Goal: Information Seeking & Learning: Learn about a topic

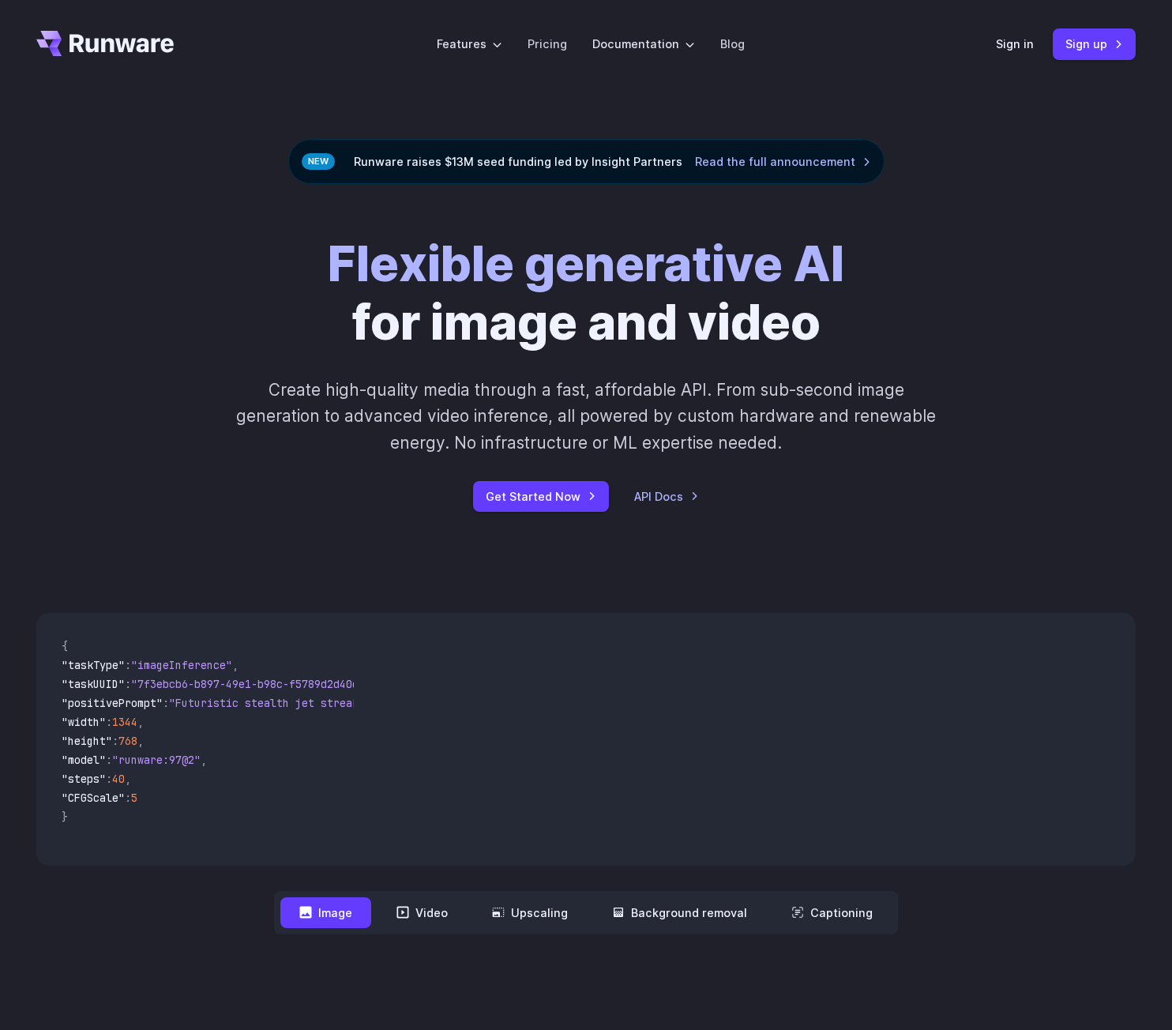
click at [1024, 33] on div "Sign in Sign up" at bounding box center [1066, 43] width 140 height 31
click at [1023, 36] on link "Sign in" at bounding box center [1015, 44] width 38 height 18
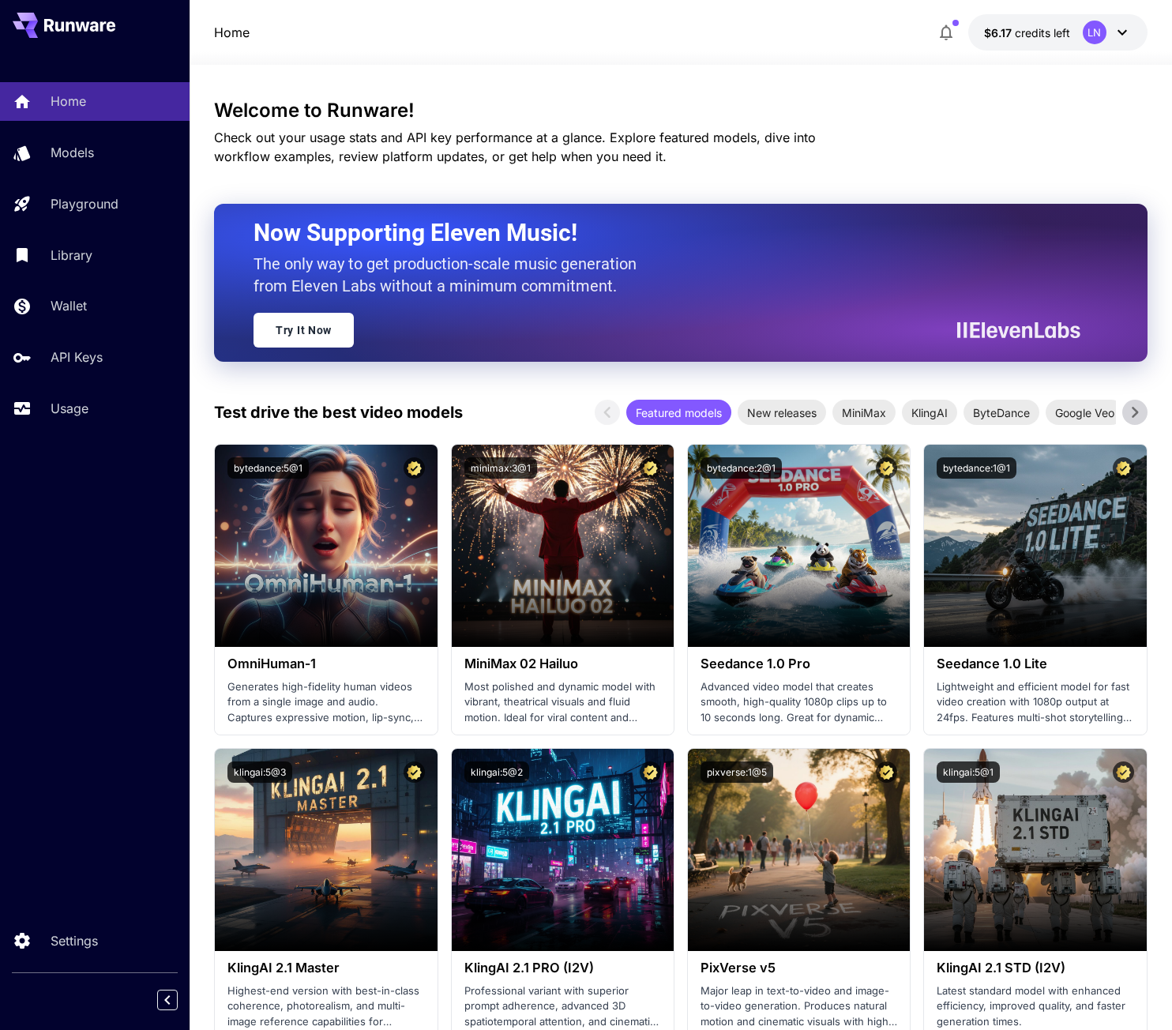
click at [69, 156] on p "Models" at bounding box center [72, 152] width 43 height 19
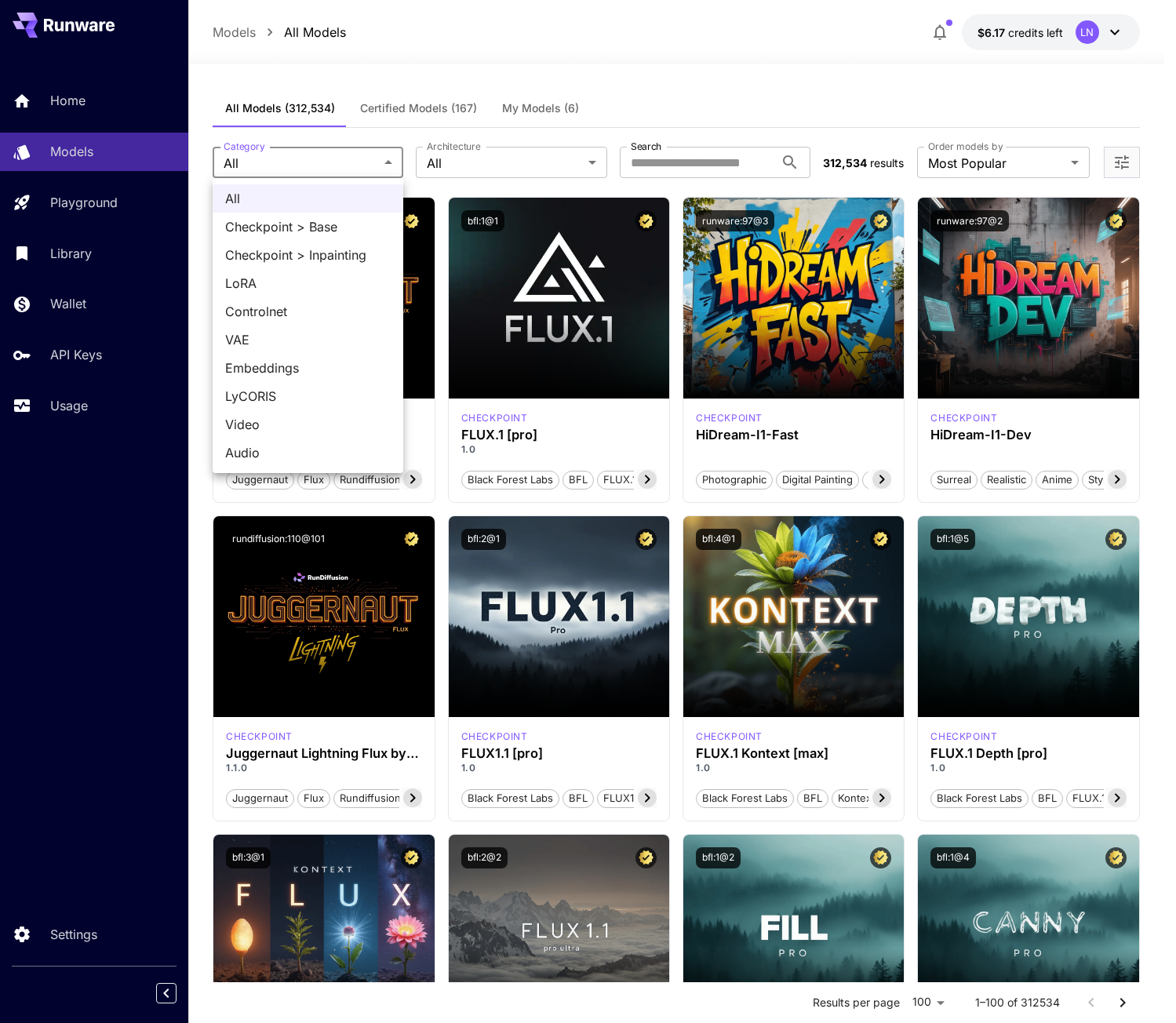
click at [274, 368] on span "Embeddings" at bounding box center [308, 367] width 166 height 19
type input "**********"
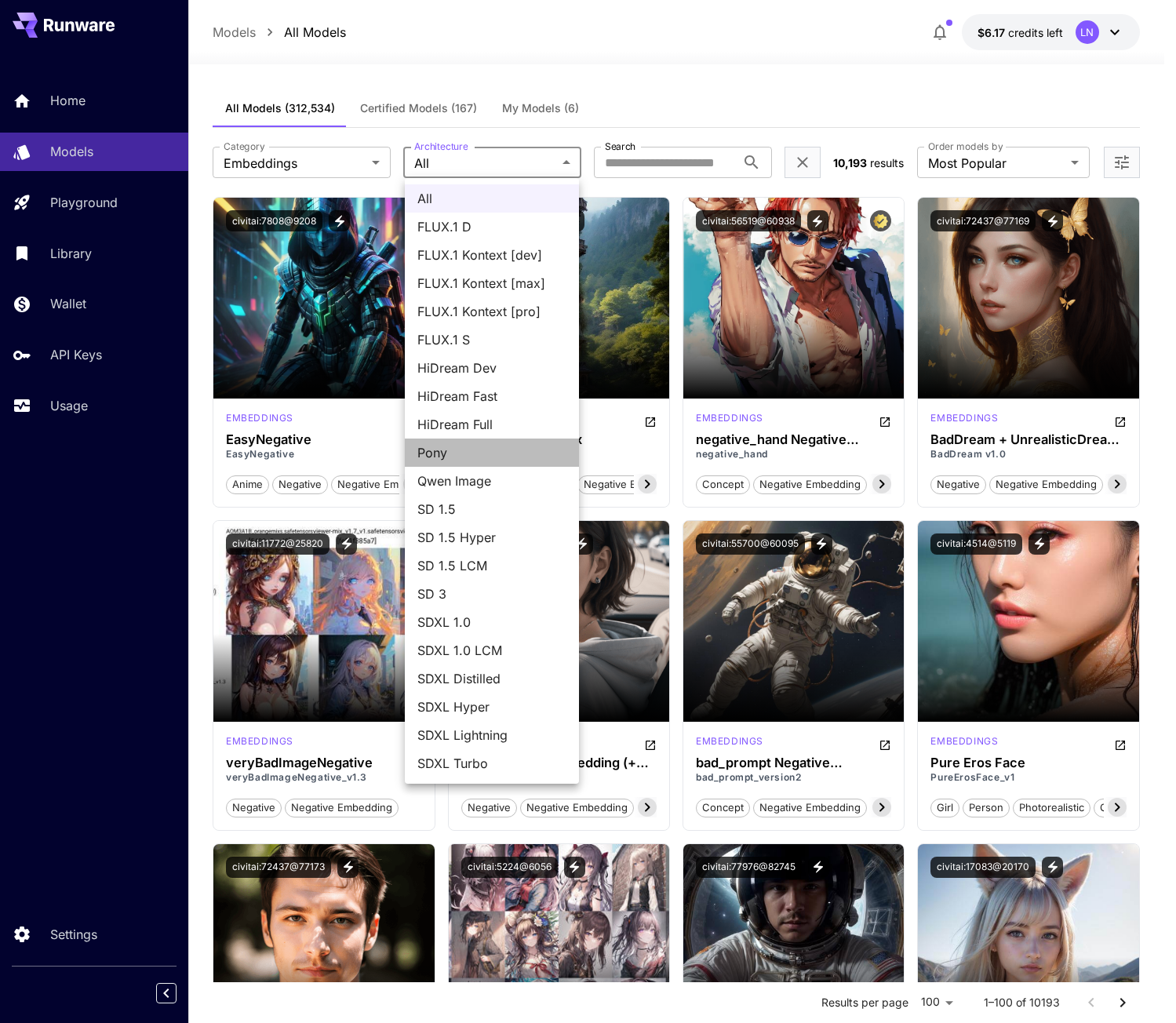
click at [457, 440] on li "Pony" at bounding box center [491, 452] width 174 height 28
type input "****"
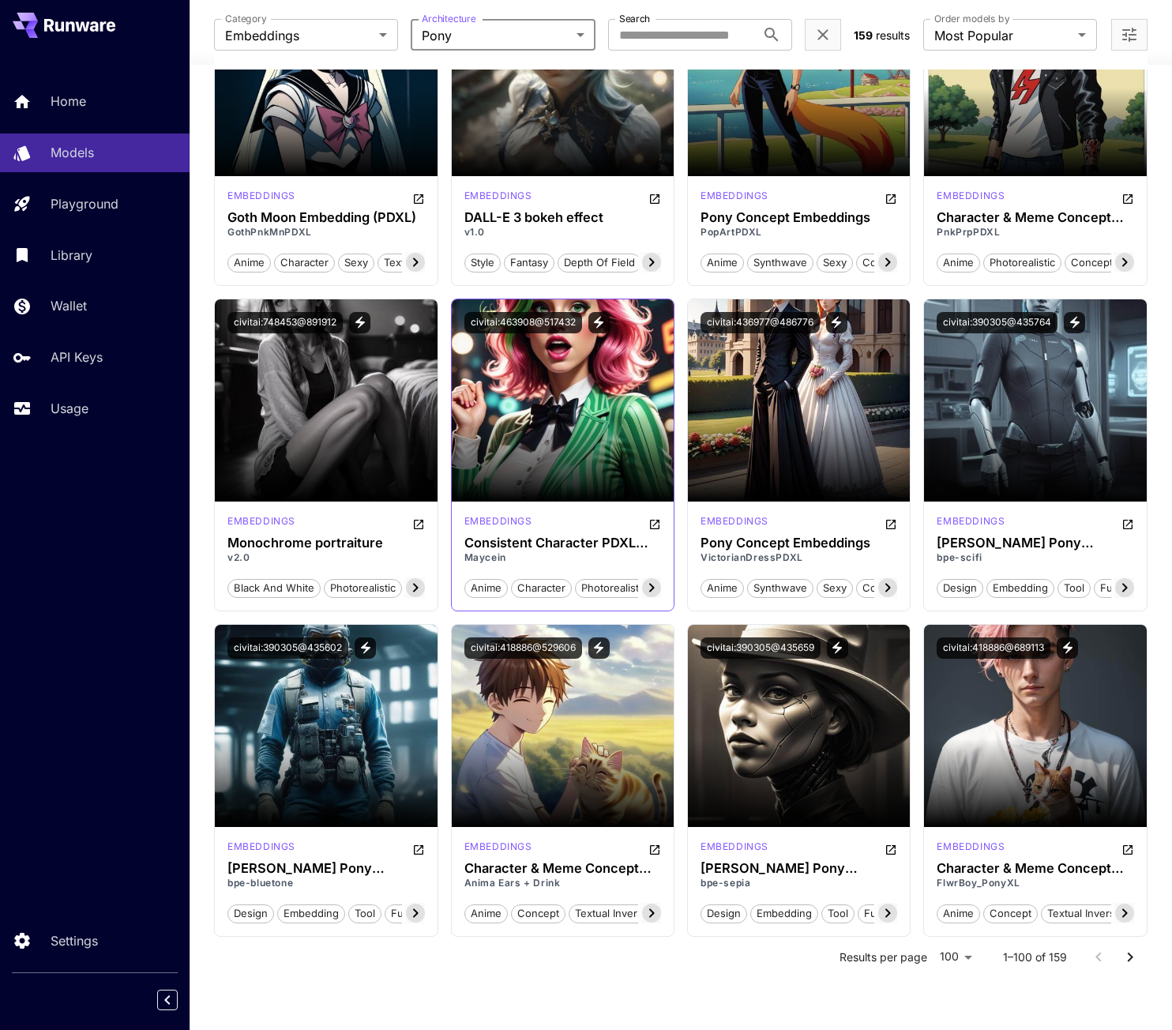
scroll to position [7400, 0]
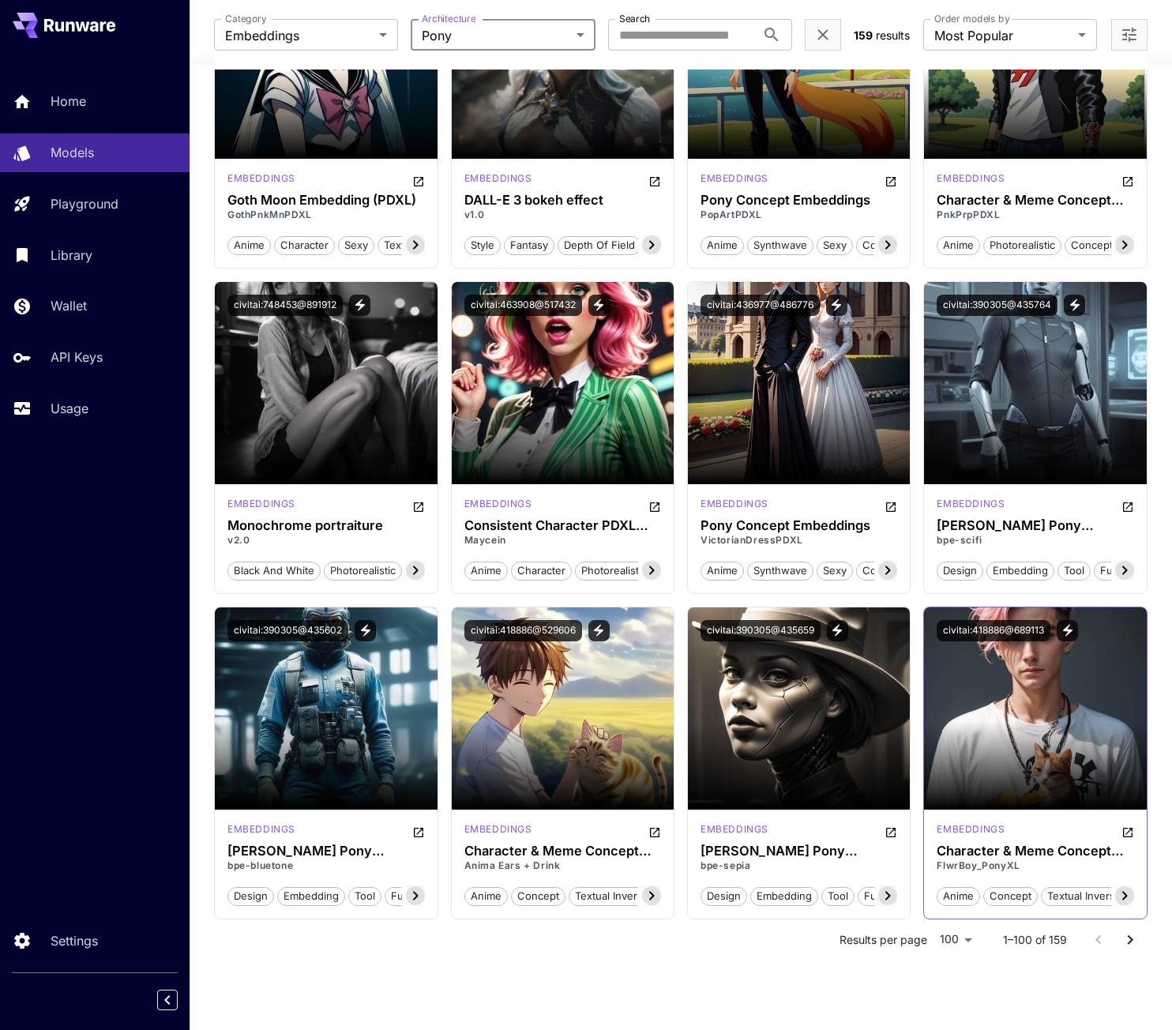
click at [1082, 670] on img at bounding box center [1035, 708] width 222 height 202
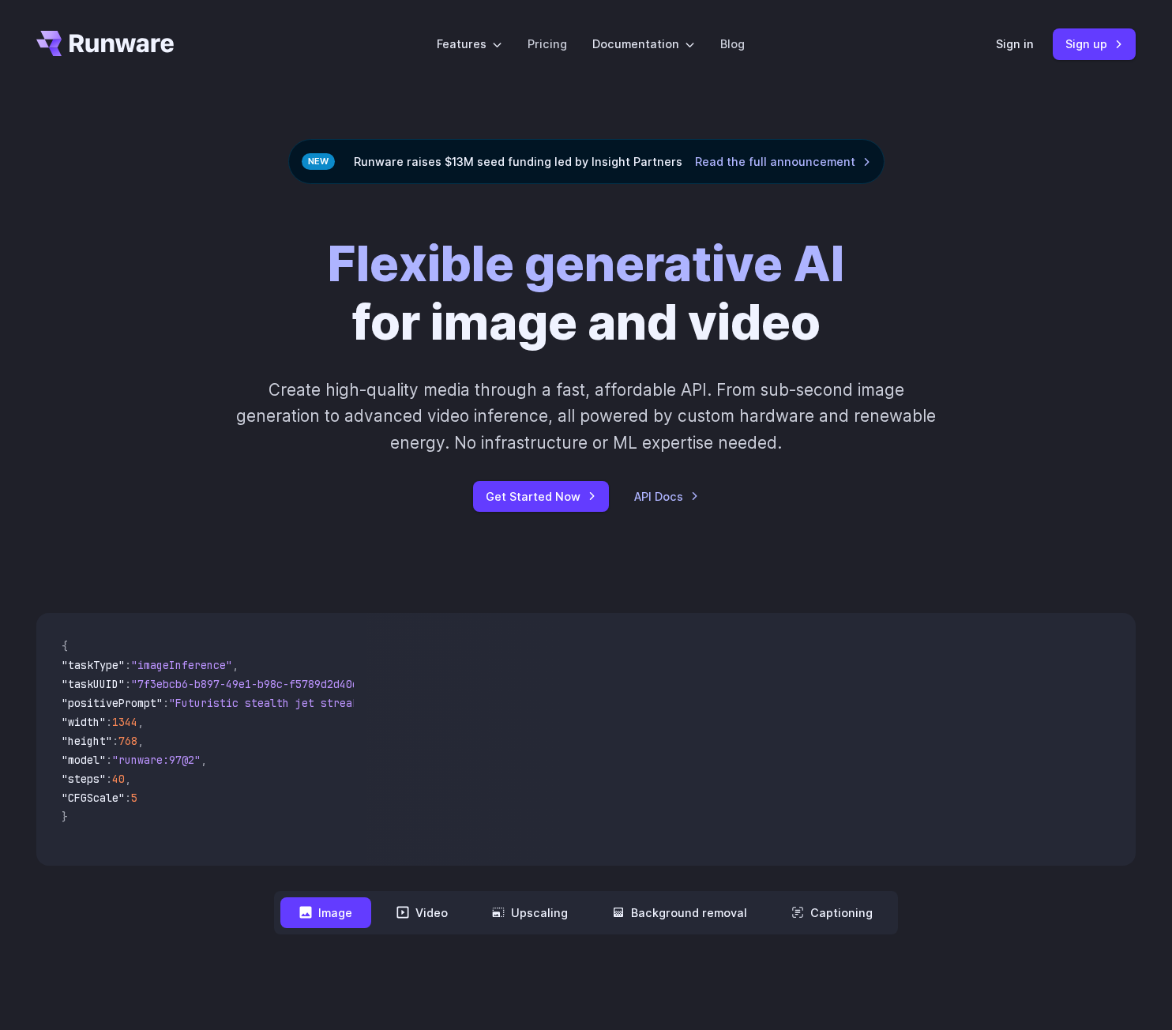
click at [1008, 63] on header "Features Tasks Image generation Video generation Sonic Inference Engine™ Models…" at bounding box center [585, 44] width 1137 height 88
click at [1017, 49] on link "Sign in" at bounding box center [1015, 44] width 38 height 18
